Goal: Navigation & Orientation: Find specific page/section

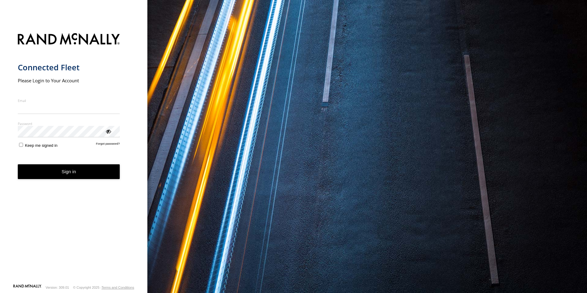
click at [68, 110] on input "Email" at bounding box center [69, 108] width 102 height 11
type input "**********"
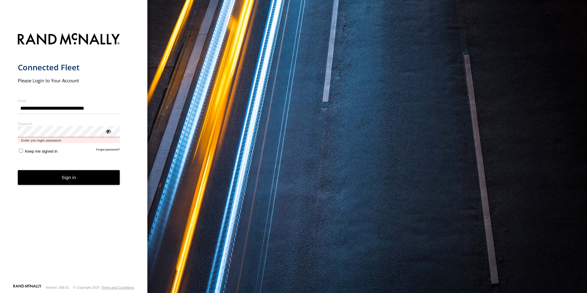
click at [18, 170] on button "Sign in" at bounding box center [69, 177] width 102 height 15
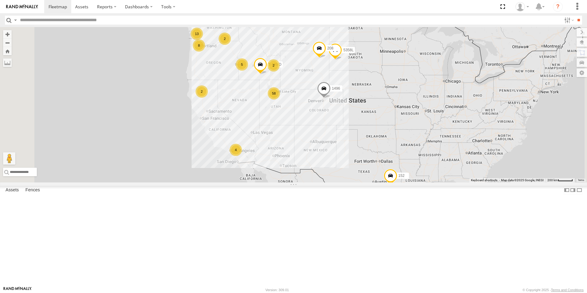
click at [0, 0] on div "All Assets" at bounding box center [0, 0] width 0 height 0
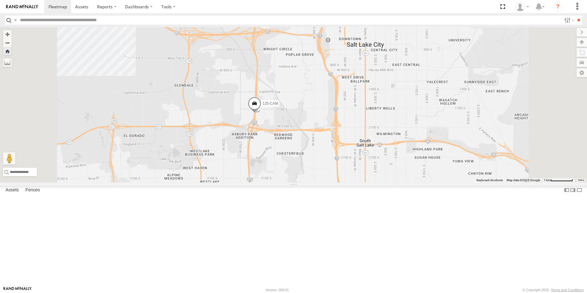
click at [193, 105] on div "125-CAM" at bounding box center [293, 104] width 587 height 155
click at [228, 132] on div "125-CAM Oemeta Oemeta 1" at bounding box center [293, 104] width 587 height 155
click at [0, 0] on div "All Assets" at bounding box center [0, 0] width 0 height 0
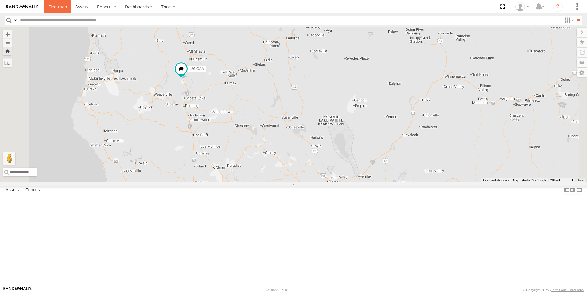
click at [56, 2] on link at bounding box center [57, 6] width 27 height 13
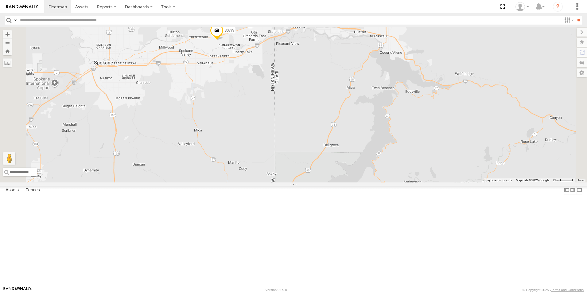
drag, startPoint x: 301, startPoint y: 58, endPoint x: 297, endPoint y: 118, distance: 59.6
click at [297, 118] on div "208 152 1496 307W T-199 D 5358L" at bounding box center [293, 104] width 587 height 155
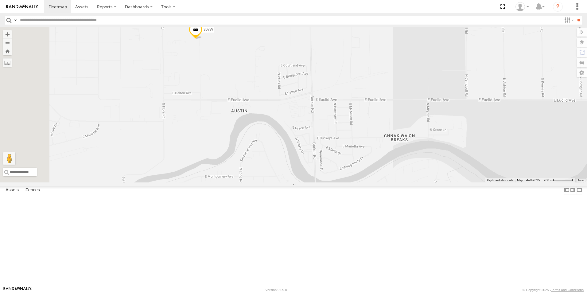
drag, startPoint x: 279, startPoint y: 110, endPoint x: 342, endPoint y: 119, distance: 63.4
click at [342, 119] on div "208 152 1496 307W T-199 D 5358L" at bounding box center [293, 104] width 587 height 155
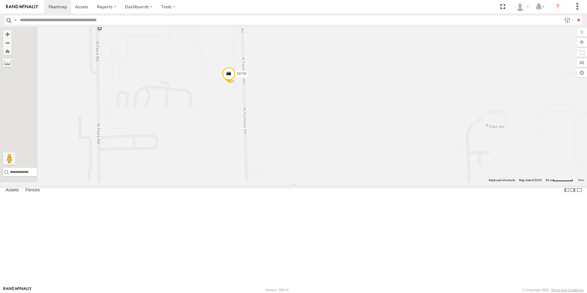
drag, startPoint x: 311, startPoint y: 95, endPoint x: 323, endPoint y: 158, distance: 63.5
click at [323, 158] on div "208 152 1496 307W T-199 D 5358L" at bounding box center [293, 104] width 587 height 155
click at [580, 43] on label at bounding box center [575, 42] width 22 height 9
click at [0, 0] on span "Basemaps" at bounding box center [0, 0] width 0 height 0
click at [0, 0] on span "Satellite" at bounding box center [0, 0] width 0 height 0
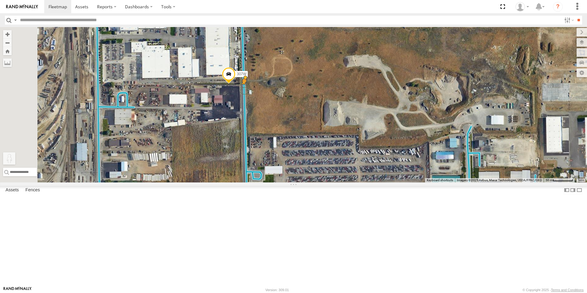
drag, startPoint x: 167, startPoint y: 261, endPoint x: 321, endPoint y: 142, distance: 194.5
click at [321, 142] on div "208 152 1496 307W T-199 D 5358L To activate drag with keyboard, press Alt + Ent…" at bounding box center [293, 104] width 587 height 155
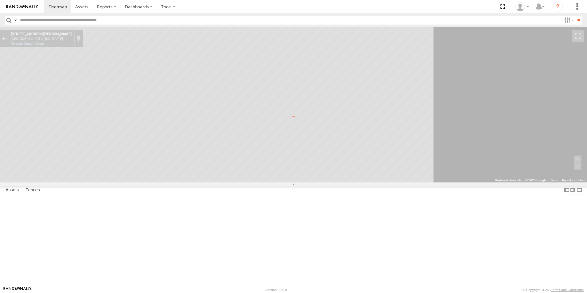
click at [158, 36] on div "To navigate the map with touch gestures double-tap and hold your finger on the …" at bounding box center [293, 104] width 587 height 155
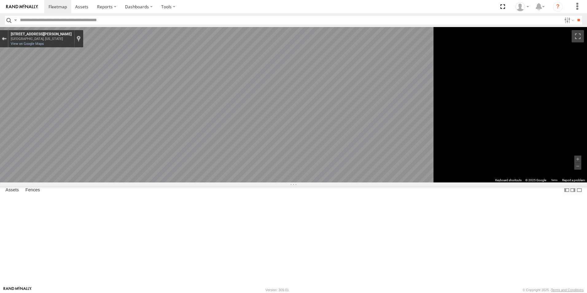
click at [6, 38] on div "Exit the Street View" at bounding box center [4, 39] width 5 height 4
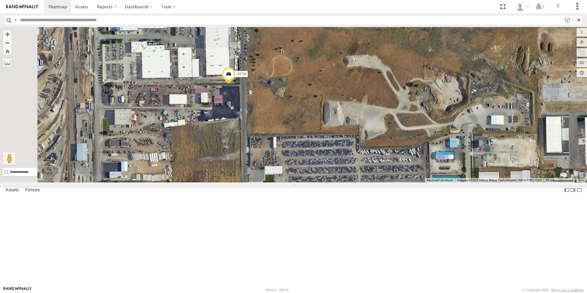
click at [0, 0] on span "Roadmap" at bounding box center [0, 0] width 0 height 0
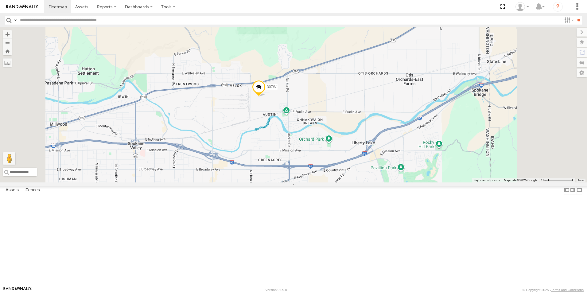
click at [0, 0] on span "Default" at bounding box center [0, 0] width 0 height 0
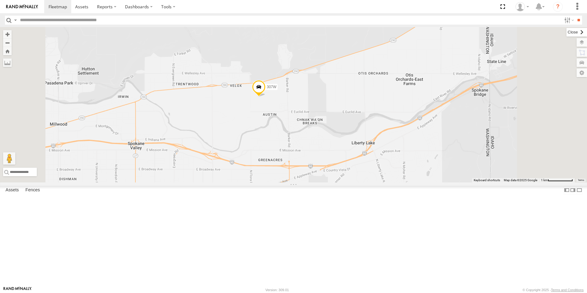
click at [566, 33] on label at bounding box center [576, 32] width 21 height 9
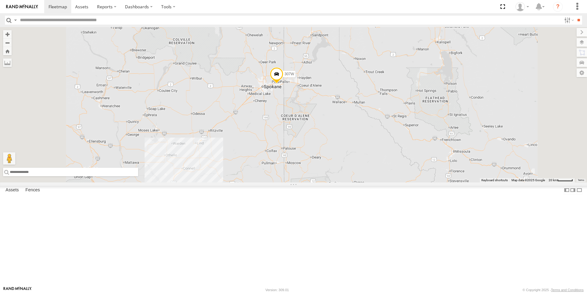
click at [138, 176] on input "text" at bounding box center [70, 172] width 135 height 9
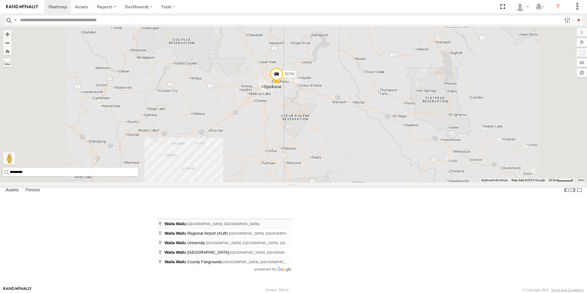
type input "**********"
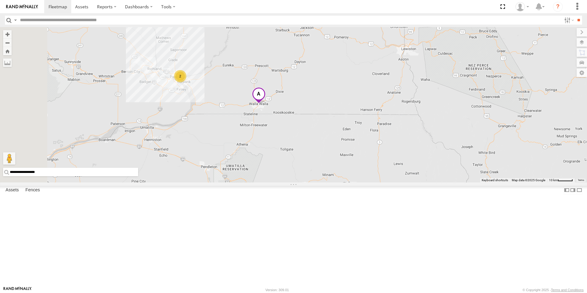
drag, startPoint x: 297, startPoint y: 130, endPoint x: 325, endPoint y: 171, distance: 49.0
click at [325, 171] on div "307W 155 2 Loading..." at bounding box center [293, 104] width 587 height 155
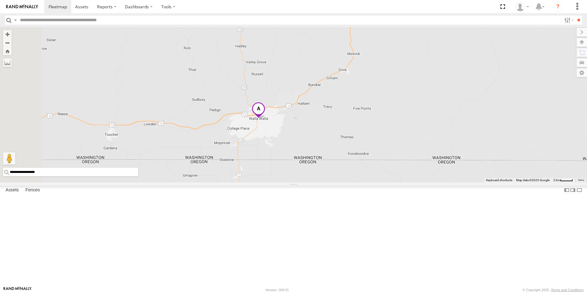
drag, startPoint x: 340, startPoint y: 140, endPoint x: 345, endPoint y: 189, distance: 49.0
click at [345, 182] on div "307W 155 Loading..." at bounding box center [293, 104] width 587 height 155
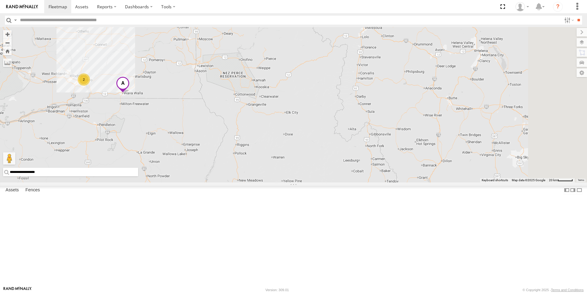
drag, startPoint x: 419, startPoint y: 177, endPoint x: 255, endPoint y: 149, distance: 166.0
click at [255, 149] on div "307W 155 2 Loading..." at bounding box center [293, 104] width 587 height 155
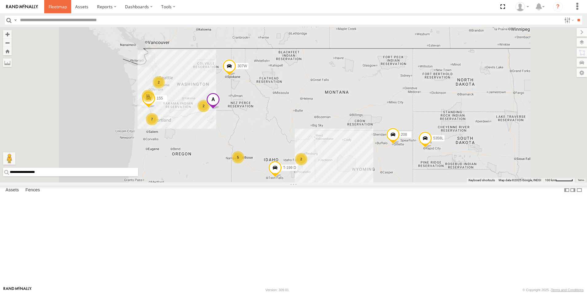
click at [54, 6] on span at bounding box center [57, 7] width 18 height 6
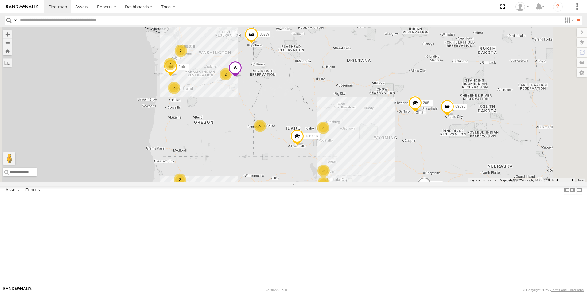
drag, startPoint x: 317, startPoint y: 82, endPoint x: 303, endPoint y: 151, distance: 70.8
click at [303, 151] on div "208 152 1496 307W T-199 D 5358L 29 4 29 2 7 11 155 5 2 2 2" at bounding box center [293, 104] width 587 height 155
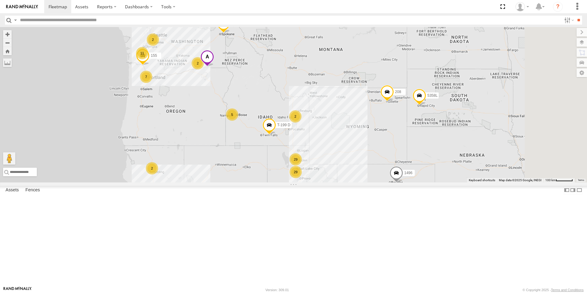
drag, startPoint x: 319, startPoint y: 146, endPoint x: 291, endPoint y: 134, distance: 30.4
click at [291, 134] on div "208 152 1496 307W T-199 D 5358L 29 4 29 2 7 11 155 5 2 2 2" at bounding box center [293, 104] width 587 height 155
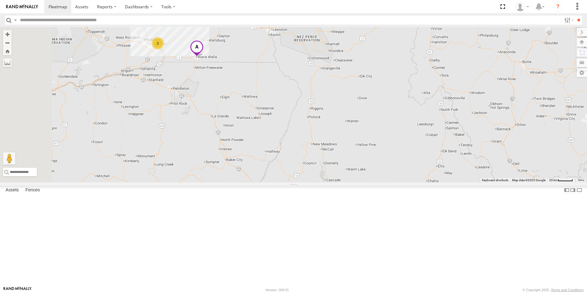
drag, startPoint x: 274, startPoint y: 164, endPoint x: 338, endPoint y: 156, distance: 64.7
click at [338, 156] on div "208 152 1496 307W T-199 D 5358L 155 2" at bounding box center [293, 104] width 587 height 155
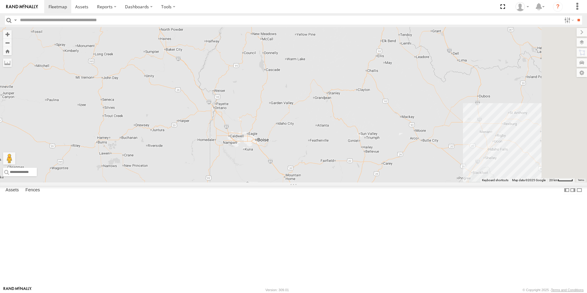
drag, startPoint x: 302, startPoint y: 171, endPoint x: 232, endPoint y: 55, distance: 135.4
click at [239, 59] on div "208 152 1496 307W T-199 D 5358L 155 2" at bounding box center [293, 104] width 587 height 155
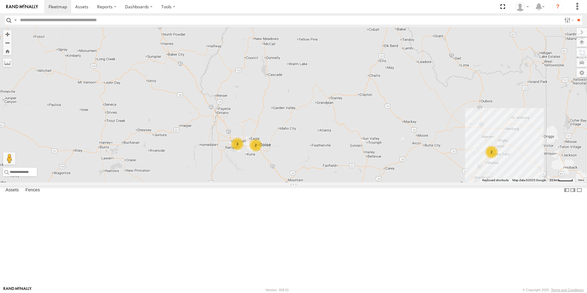
drag, startPoint x: 406, startPoint y: 236, endPoint x: 462, endPoint y: 281, distance: 72.2
click at [460, 182] on div "208 152 1496 307W T-199 D 5358L 155 2 3 2 2" at bounding box center [293, 104] width 587 height 155
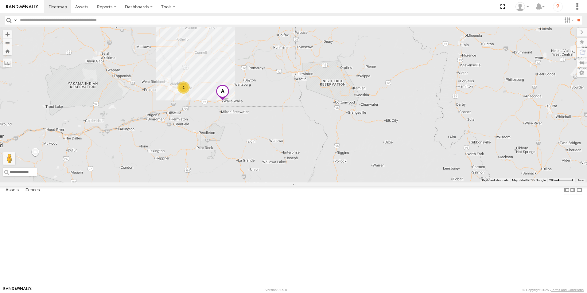
drag, startPoint x: 324, startPoint y: 132, endPoint x: 352, endPoint y: 242, distance: 113.3
click at [352, 182] on div "208 152 1496 307W T-199 D 5358L 155 2 3 2 2" at bounding box center [293, 104] width 587 height 155
click at [229, 101] on span at bounding box center [223, 93] width 14 height 17
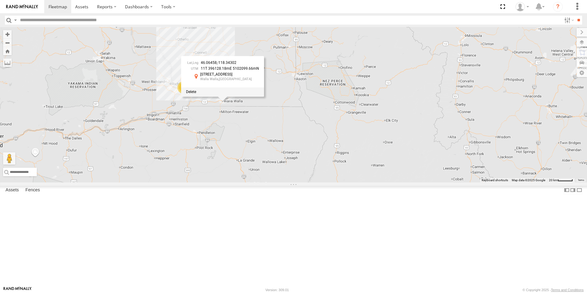
click at [264, 96] on div at bounding box center [222, 91] width 83 height 9
click at [196, 94] on span at bounding box center [191, 92] width 10 height 4
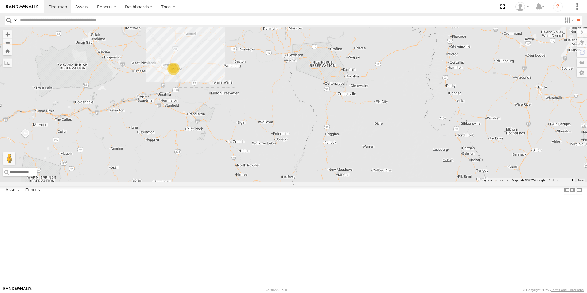
drag, startPoint x: 449, startPoint y: 224, endPoint x: 228, endPoint y: 55, distance: 278.0
click at [233, 58] on div "2" at bounding box center [293, 104] width 587 height 155
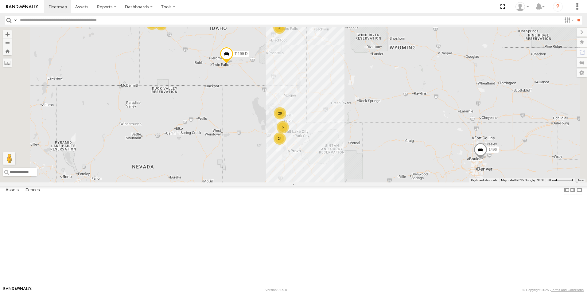
drag, startPoint x: 347, startPoint y: 167, endPoint x: 355, endPoint y: 194, distance: 28.2
click at [286, 145] on div "24" at bounding box center [279, 138] width 12 height 12
click at [287, 146] on div "24" at bounding box center [280, 140] width 12 height 12
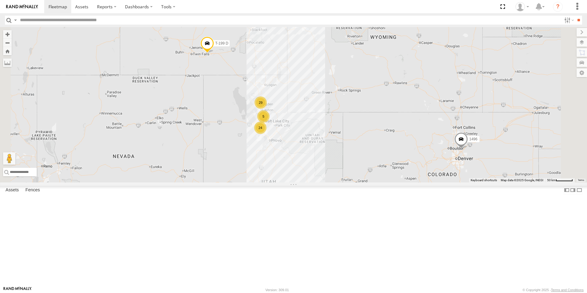
drag, startPoint x: 334, startPoint y: 186, endPoint x: 310, endPoint y: 172, distance: 28.2
click at [311, 172] on div "307W 1496 T-199 D 5358L 208 152 24 5 29 3 2 2" at bounding box center [293, 104] width 587 height 155
